Goal: Check status: Check status

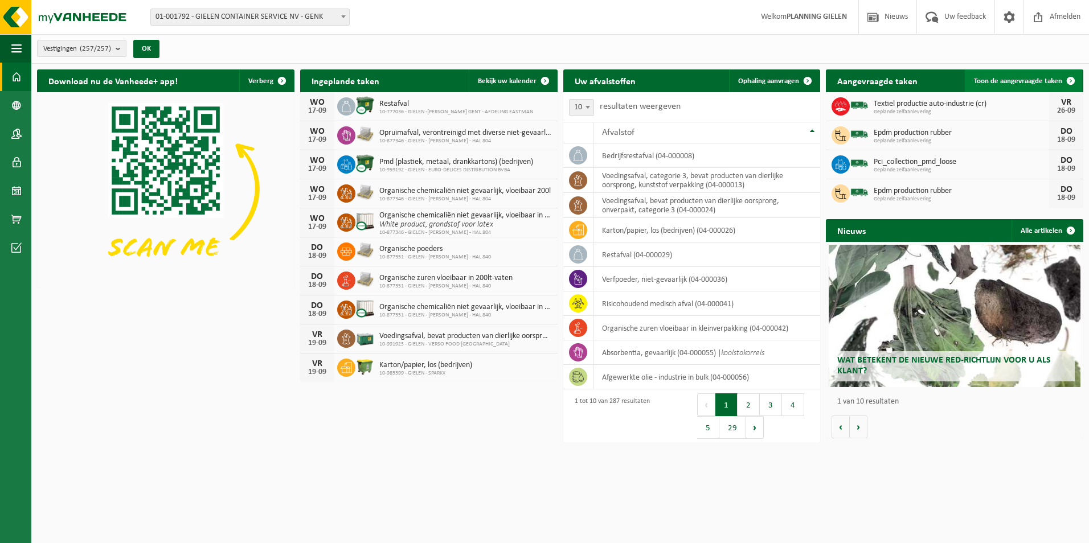
click at [1047, 78] on span "Toon de aangevraagde taken" at bounding box center [1018, 80] width 88 height 7
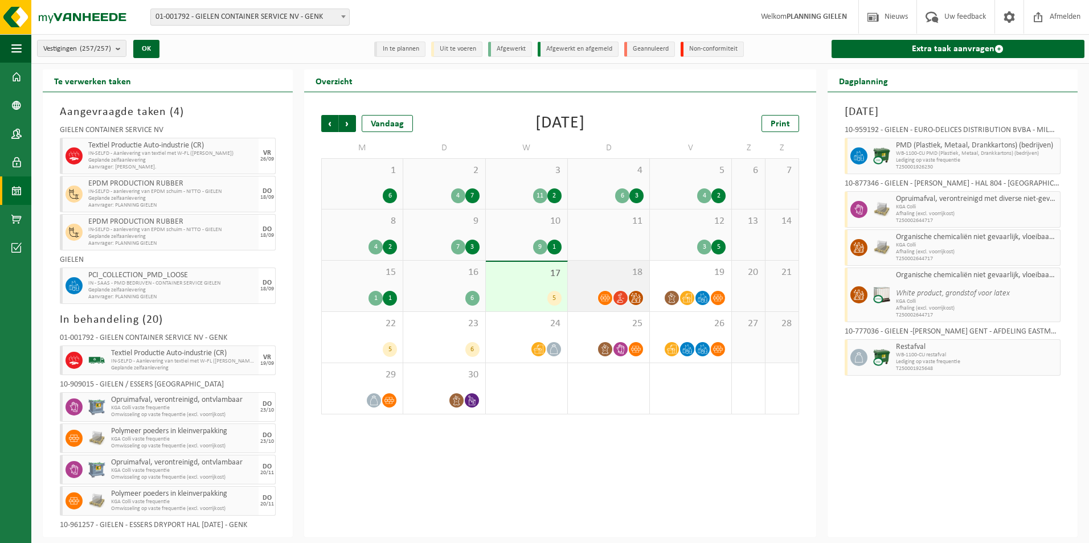
click at [604, 283] on div "18" at bounding box center [608, 286] width 81 height 51
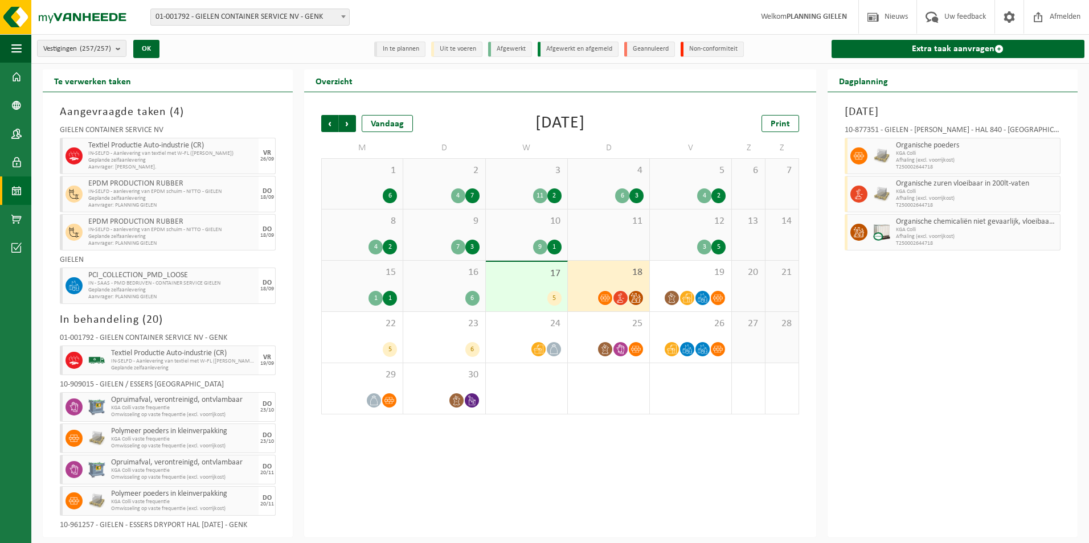
click at [144, 185] on span "EPDM PRODUCTION RUBBER" at bounding box center [171, 183] width 167 height 9
click at [173, 243] on span "Aanvrager: PLANNING GIELEN" at bounding box center [171, 243] width 167 height 7
